Goal: Find specific page/section: Find specific page/section

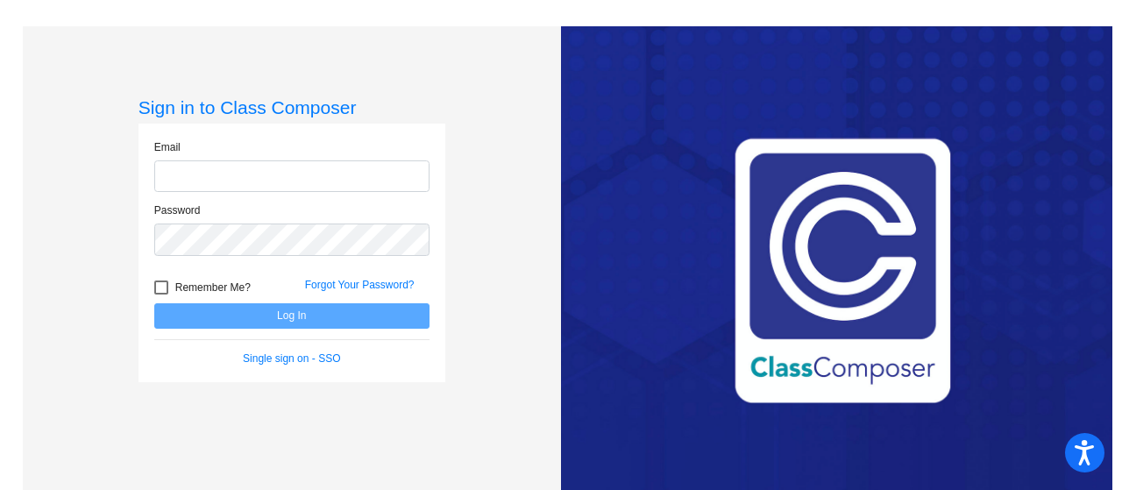
type input "[EMAIL_ADDRESS][DOMAIN_NAME]"
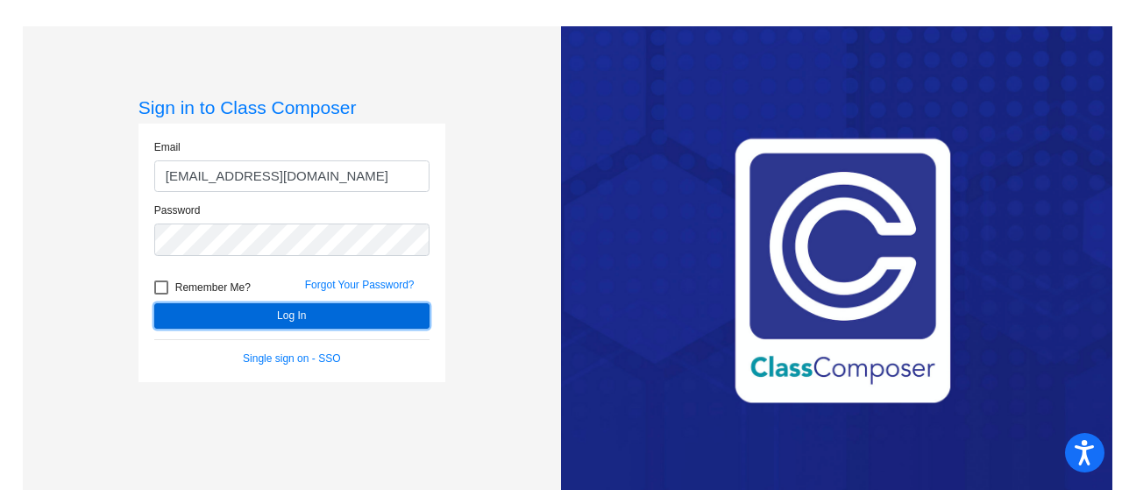
click at [280, 319] on button "Log In" at bounding box center [291, 315] width 275 height 25
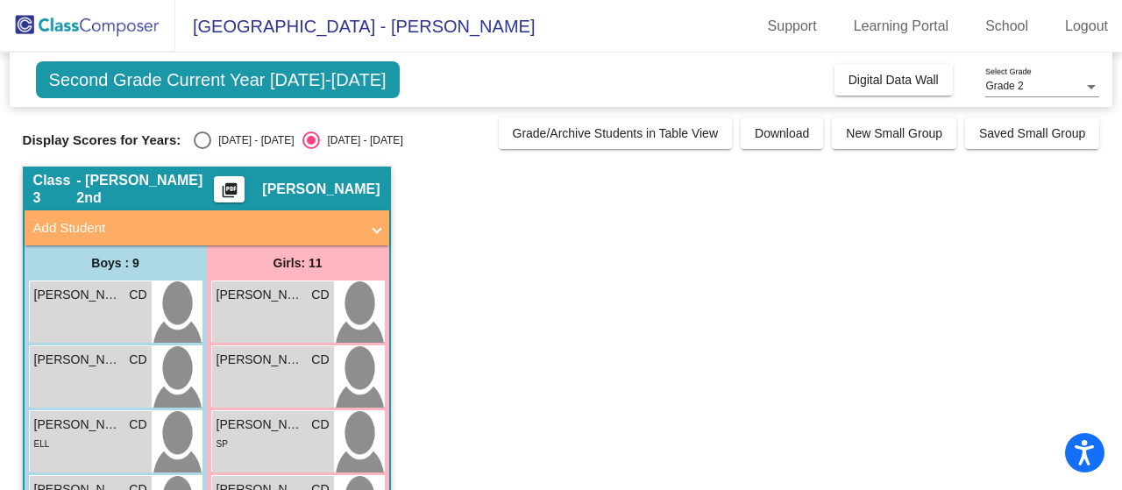
click at [204, 145] on div "Select an option" at bounding box center [203, 141] width 18 height 18
click at [203, 149] on input "[DATE] - [DATE]" at bounding box center [202, 149] width 1 height 1
radio input "true"
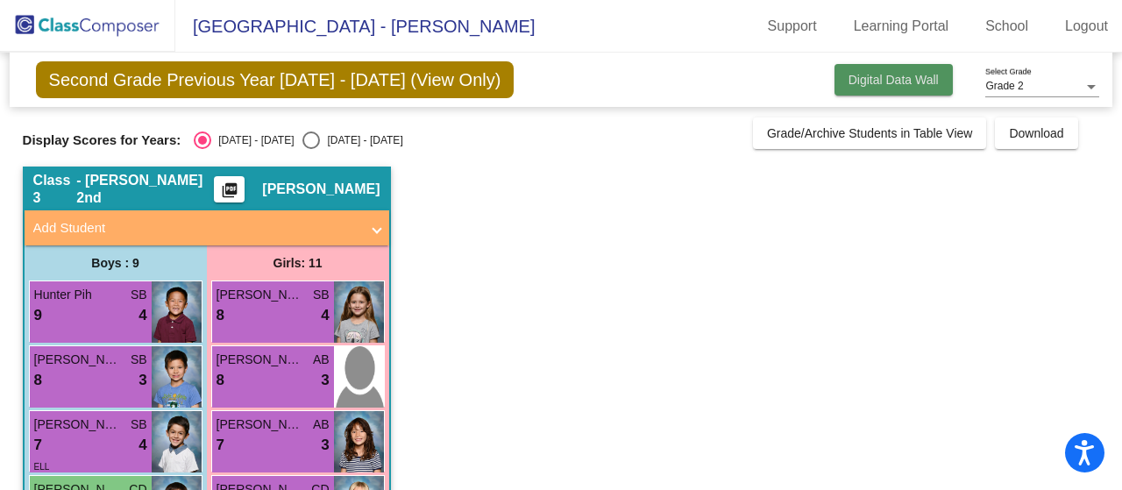
click at [866, 83] on span "Digital Data Wall" at bounding box center [894, 80] width 90 height 14
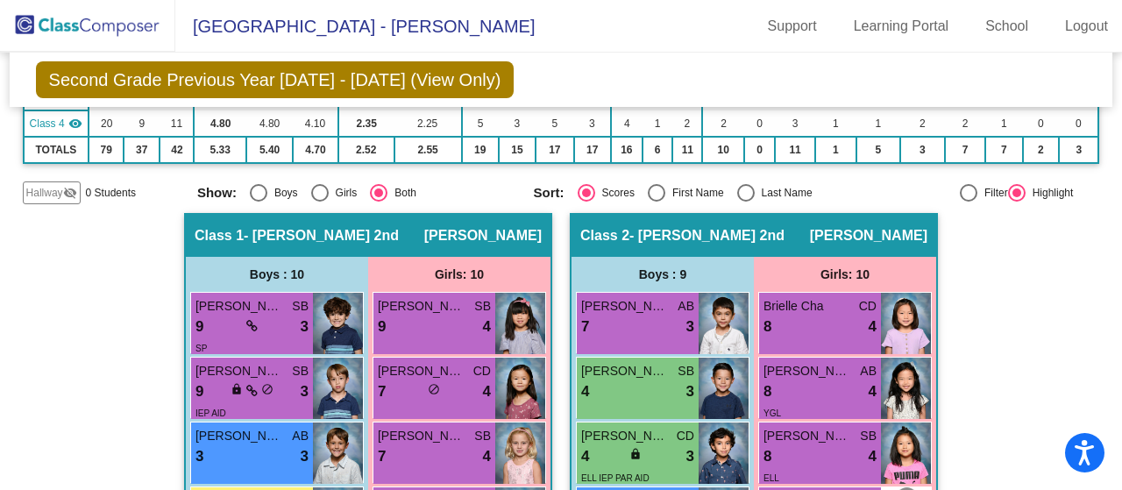
scroll to position [95, 0]
